Goal: Task Accomplishment & Management: Manage account settings

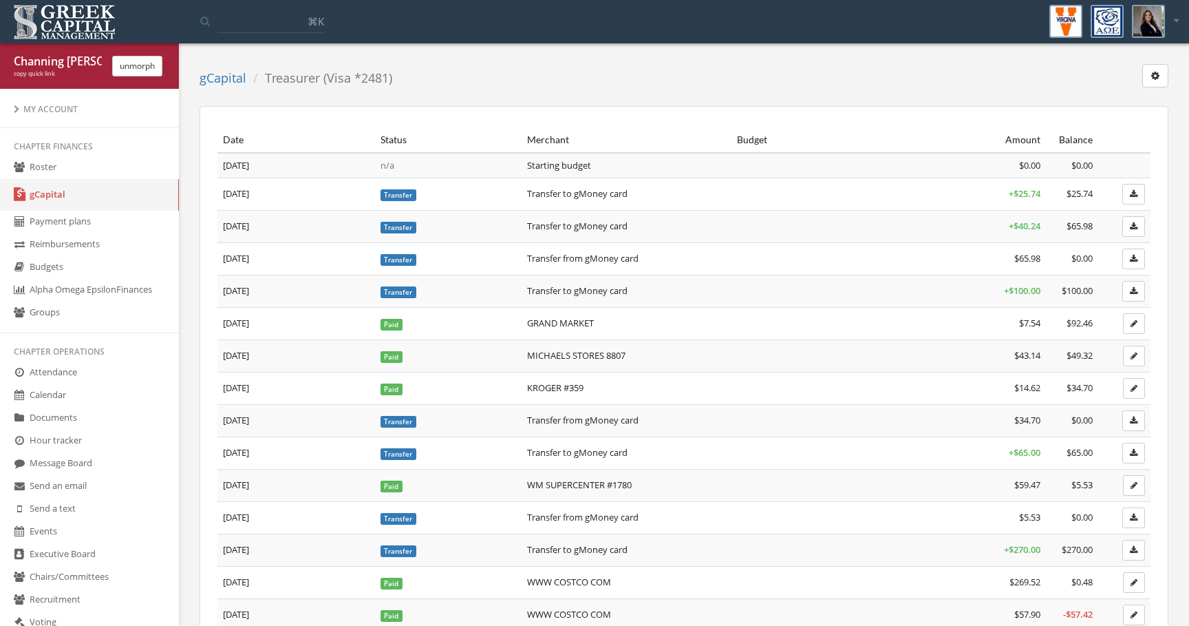
scroll to position [186, 0]
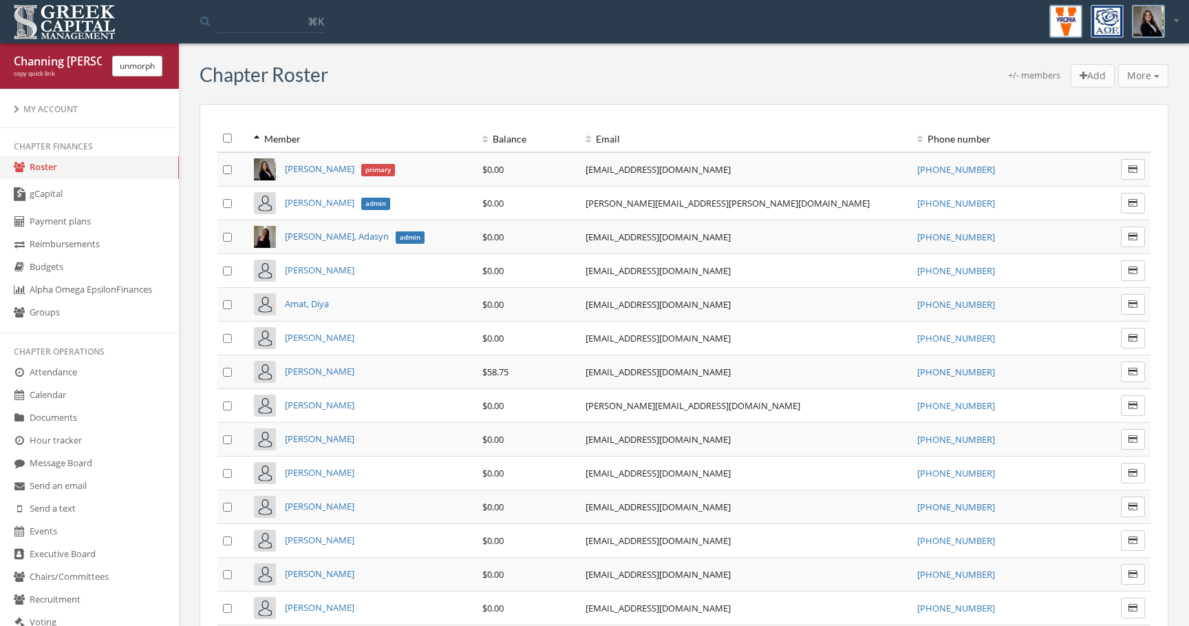
click at [139, 56] on button "unmorph" at bounding box center [137, 66] width 50 height 21
